Goal: Check status: Check status

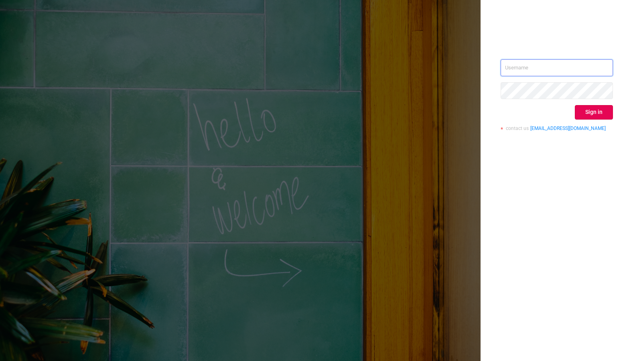
click at [577, 67] on input "text" at bounding box center [557, 67] width 112 height 17
type input "phillip@protected.media"
click at [590, 105] on button "Sign in" at bounding box center [594, 112] width 38 height 14
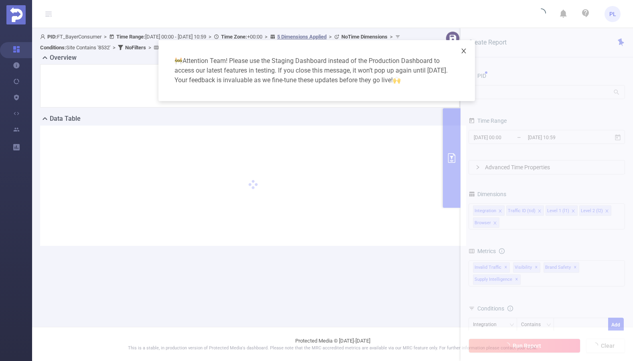
click at [464, 51] on icon "icon: close" at bounding box center [463, 51] width 4 height 5
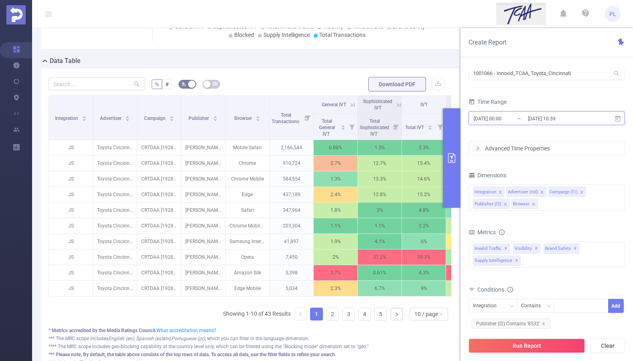
click at [505, 120] on input "[DATE] 00:00" at bounding box center [505, 118] width 65 height 11
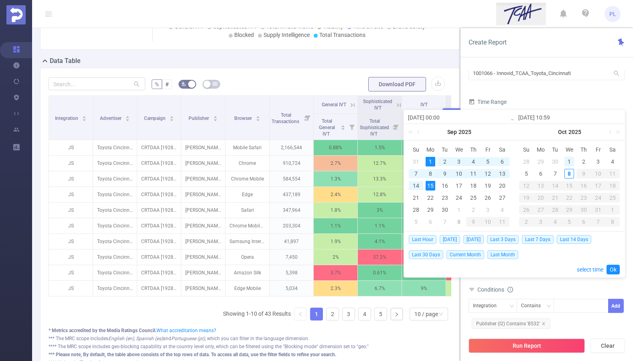
click at [569, 160] on div "1" at bounding box center [570, 162] width 10 height 10
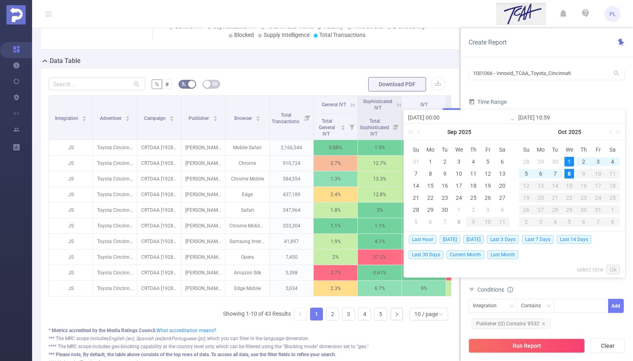
click at [570, 173] on div "8" at bounding box center [570, 174] width 10 height 10
type input "[DATE] 00:00"
type input "[DATE] 10:59"
type input "[DATE] 00:00"
type input "[DATE] 10:59"
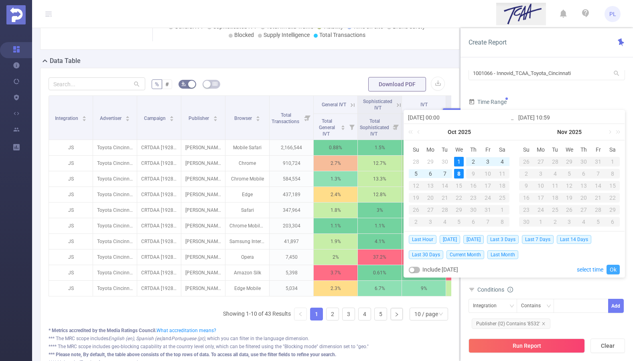
click at [616, 269] on link "Ok" at bounding box center [613, 270] width 13 height 10
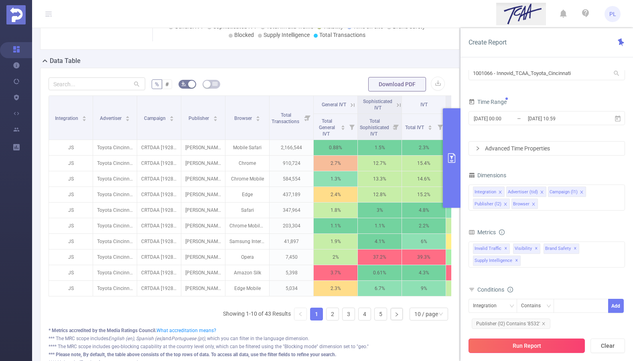
click at [554, 345] on button "Run Report" at bounding box center [527, 346] width 116 height 14
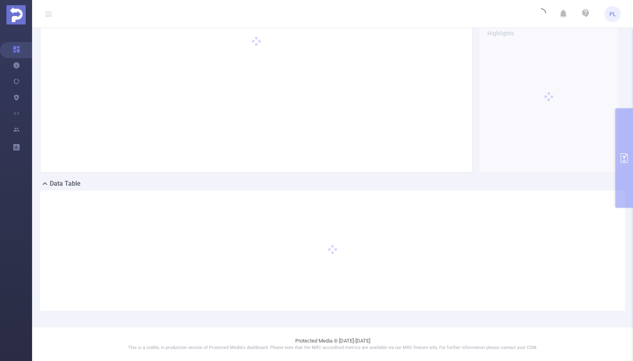
scroll to position [43, 0]
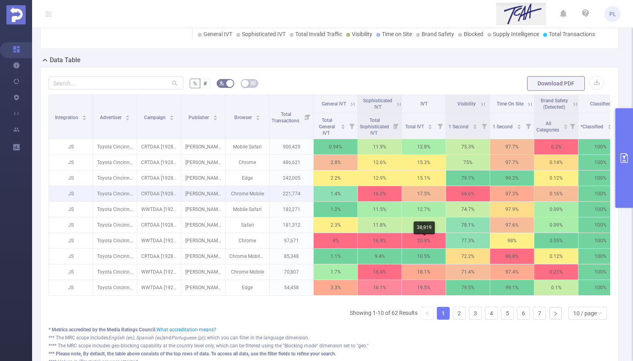
scroll to position [191, 0]
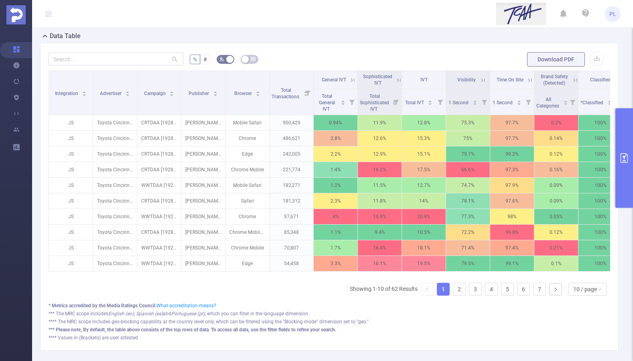
click at [396, 79] on icon at bounding box center [398, 80] width 7 height 7
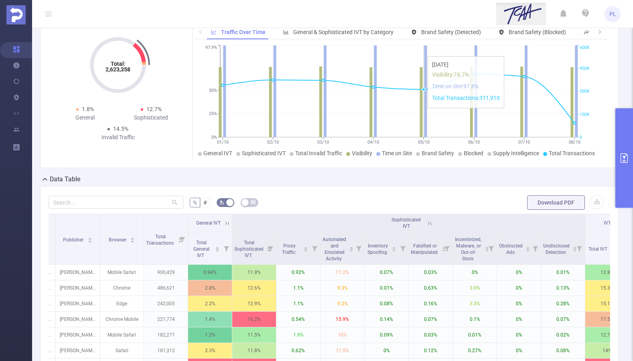
scroll to position [53, 0]
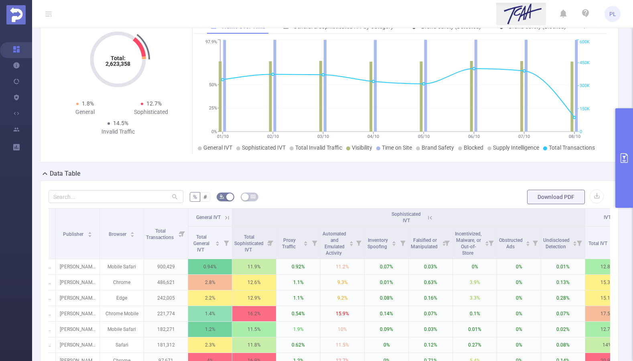
click at [619, 160] on icon "primary" at bounding box center [624, 158] width 10 height 10
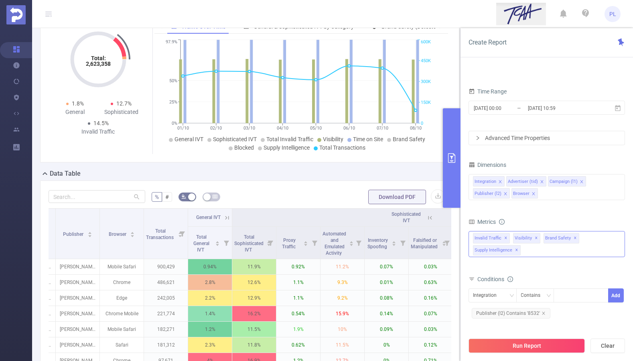
click at [535, 238] on span "✕" at bounding box center [536, 239] width 3 height 10
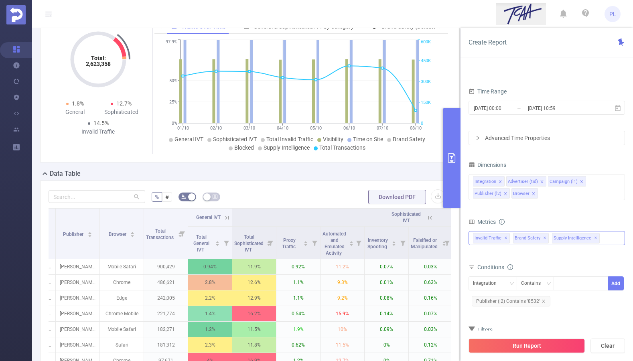
click at [543, 238] on span "✕" at bounding box center [544, 239] width 3 height 10
click at [555, 238] on span "✕" at bounding box center [556, 239] width 3 height 10
click at [535, 345] on button "Run Report" at bounding box center [527, 346] width 116 height 14
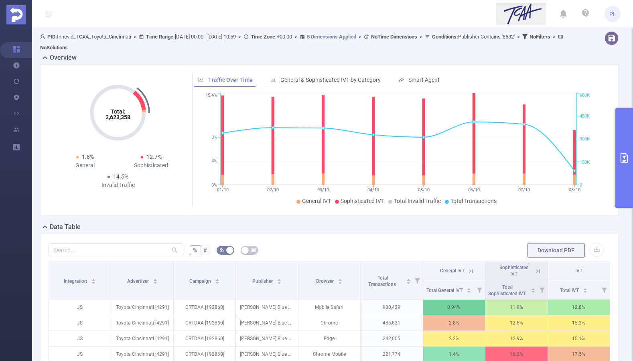
click at [622, 163] on button "primary" at bounding box center [624, 158] width 18 height 100
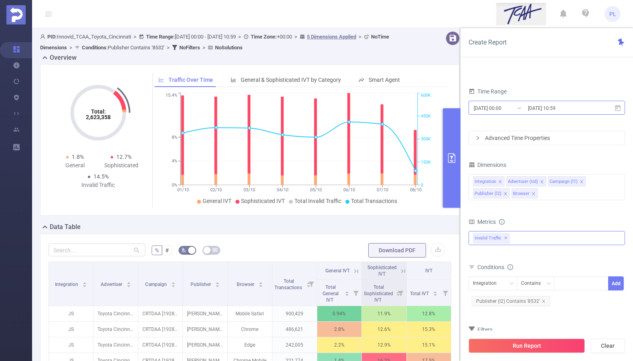
click at [501, 110] on input "[DATE] 00:00" at bounding box center [505, 108] width 65 height 11
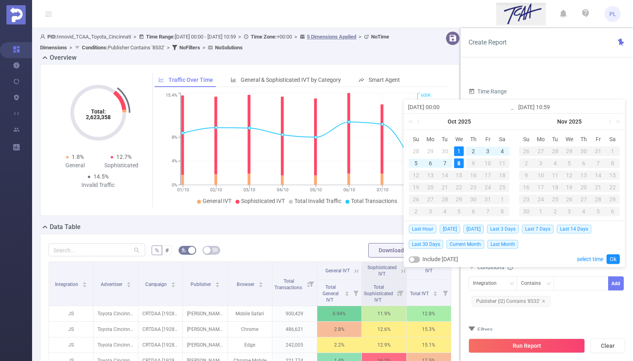
click at [459, 162] on div "8" at bounding box center [459, 163] width 10 height 10
click at [613, 258] on link "Ok" at bounding box center [613, 259] width 13 height 10
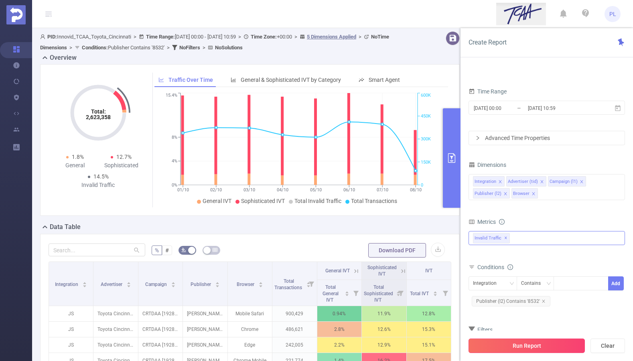
click at [542, 342] on button "Run Report" at bounding box center [527, 346] width 116 height 14
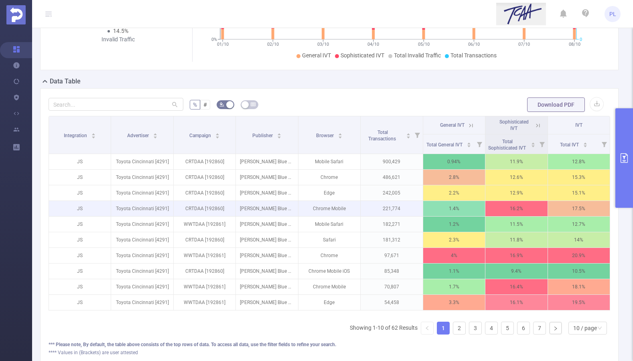
scroll to position [0, 2]
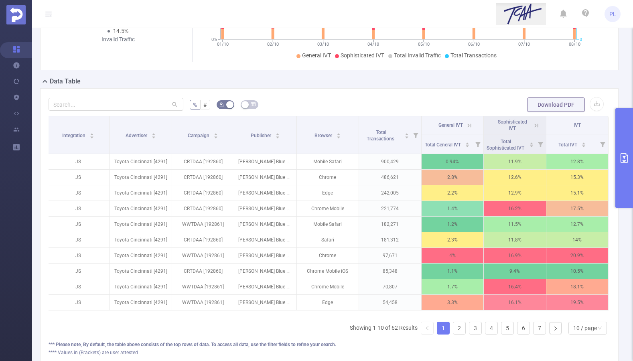
click at [534, 125] on icon at bounding box center [536, 126] width 4 height 4
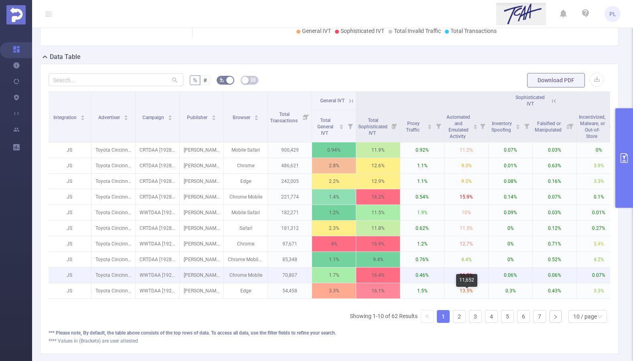
scroll to position [174, 0]
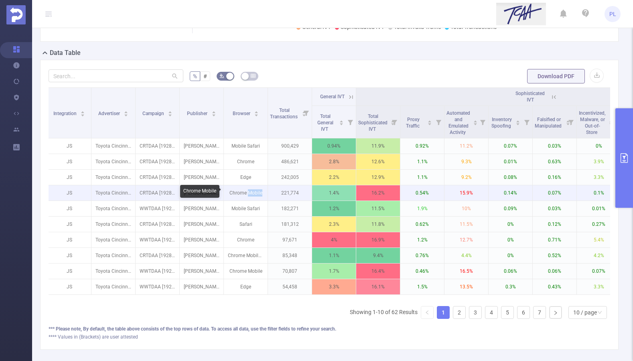
drag, startPoint x: 248, startPoint y: 193, endPoint x: 263, endPoint y: 193, distance: 14.8
click at [263, 193] on p "Chrome Mobile" at bounding box center [246, 192] width 44 height 15
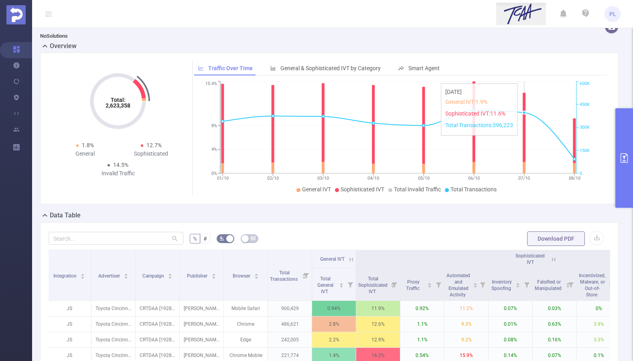
scroll to position [8, 0]
